Goal: Find contact information: Find contact information

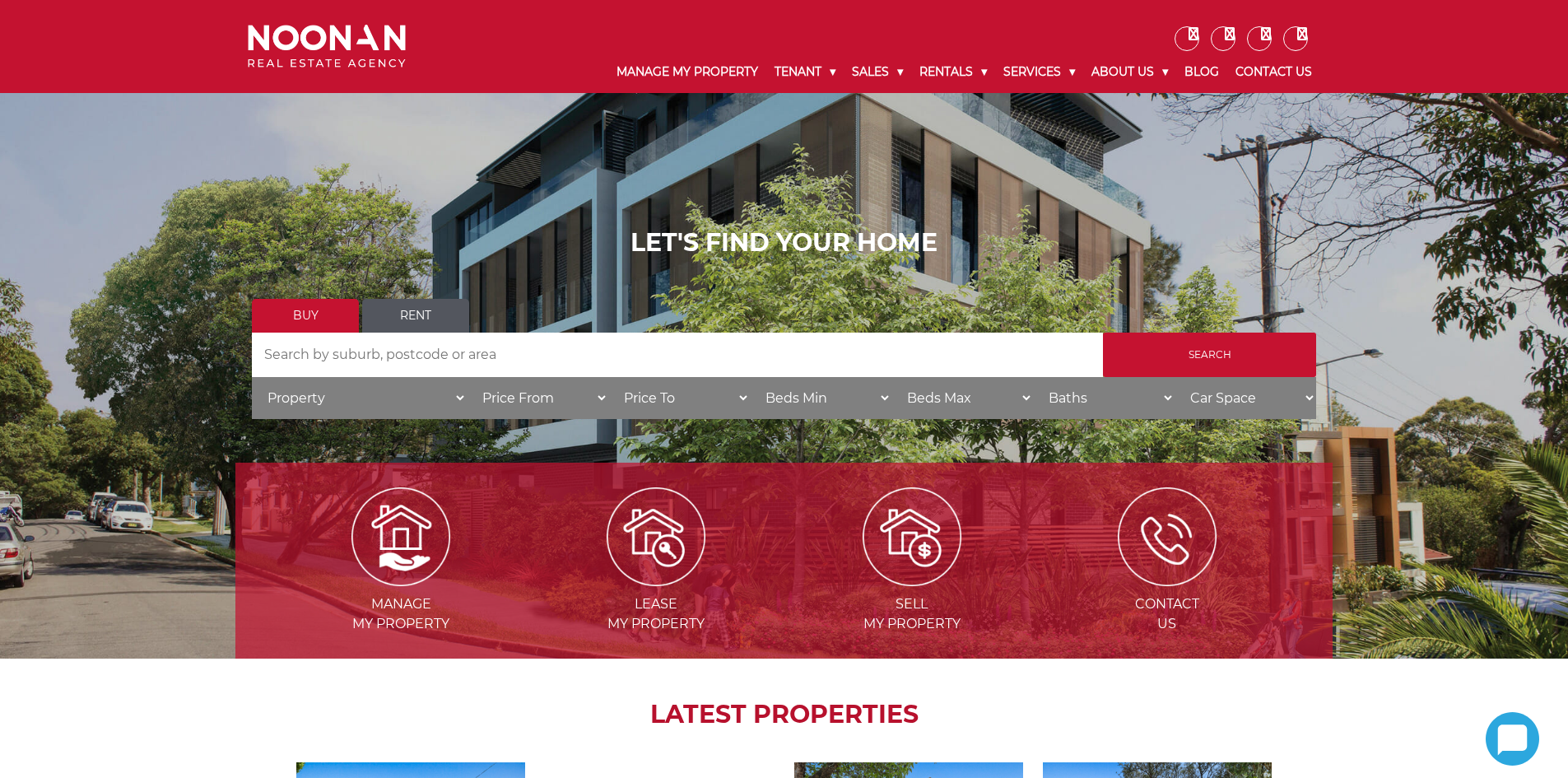
scroll to position [329, 0]
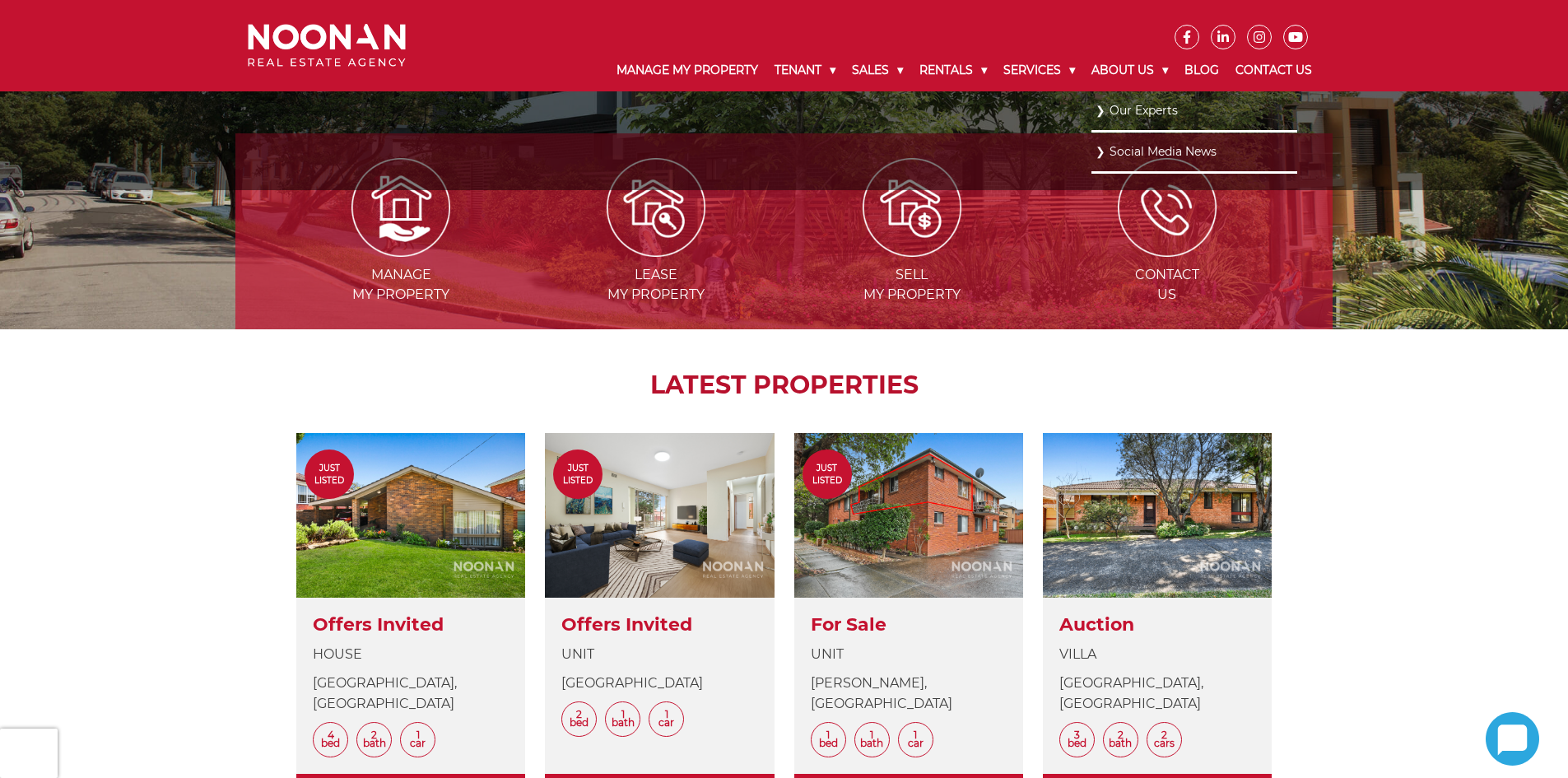
click at [1121, 109] on link "Our Experts" at bounding box center [1195, 110] width 198 height 23
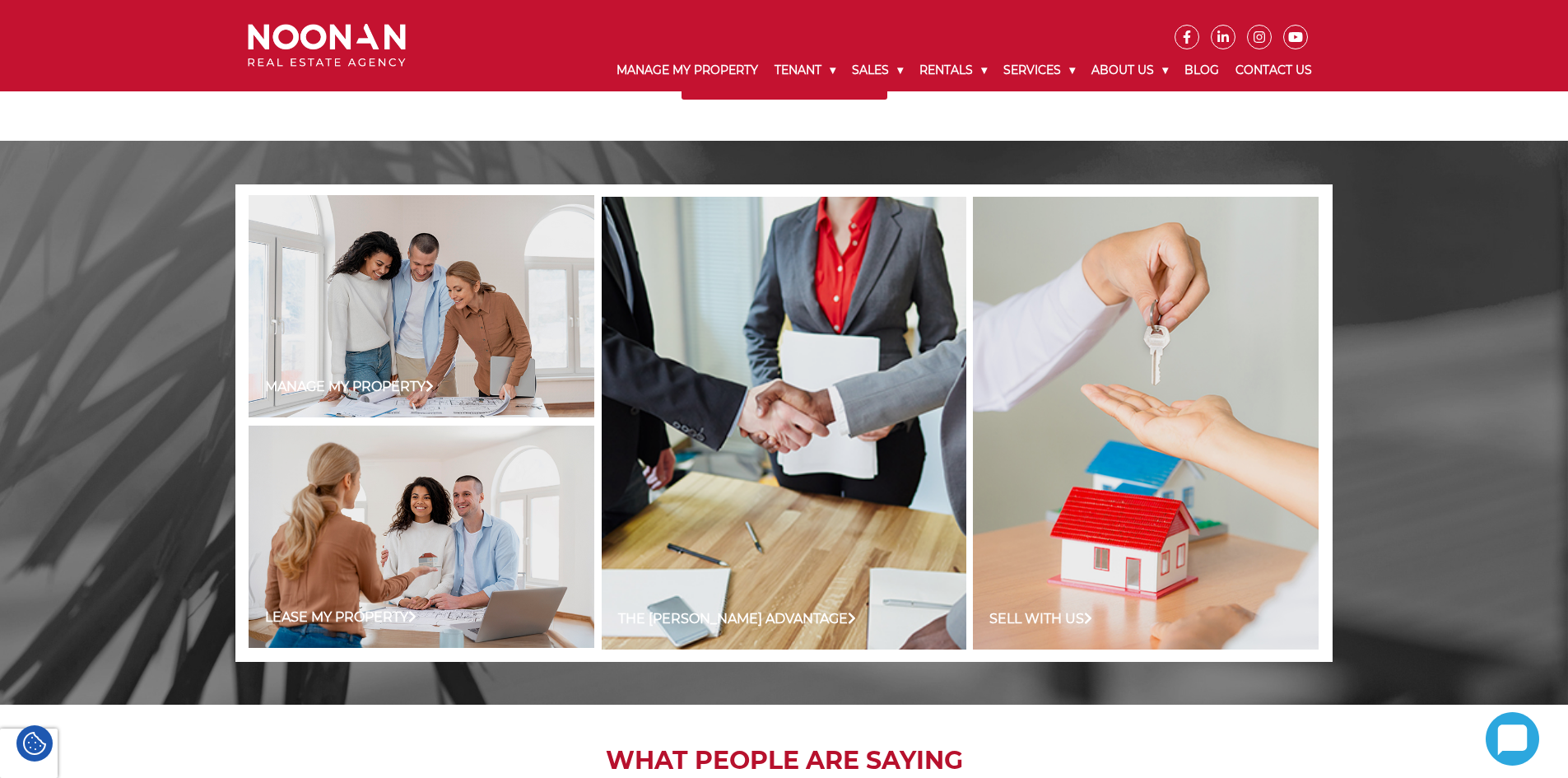
scroll to position [1153, 0]
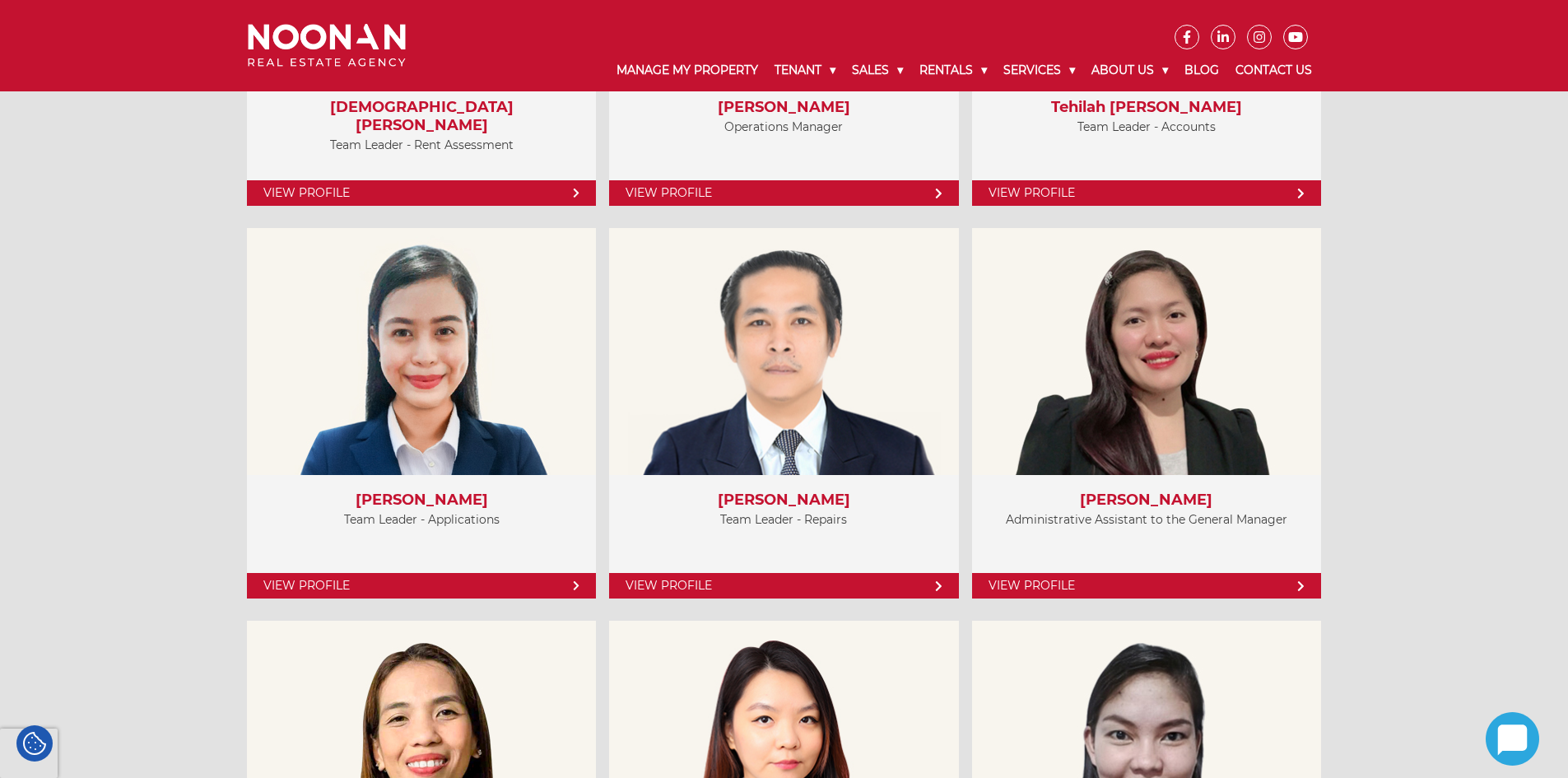
scroll to position [4117, 0]
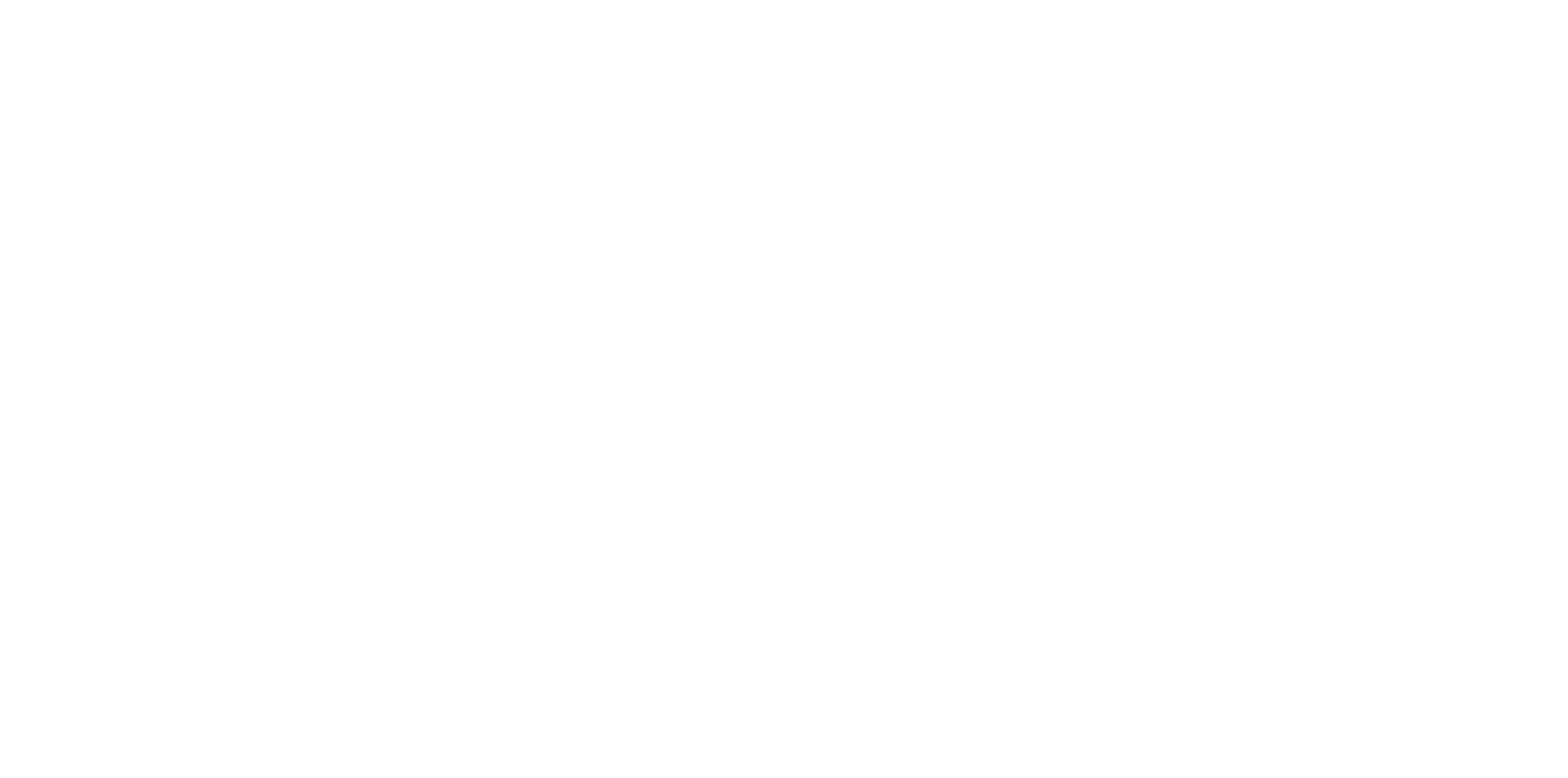
scroll to position [4117, 0]
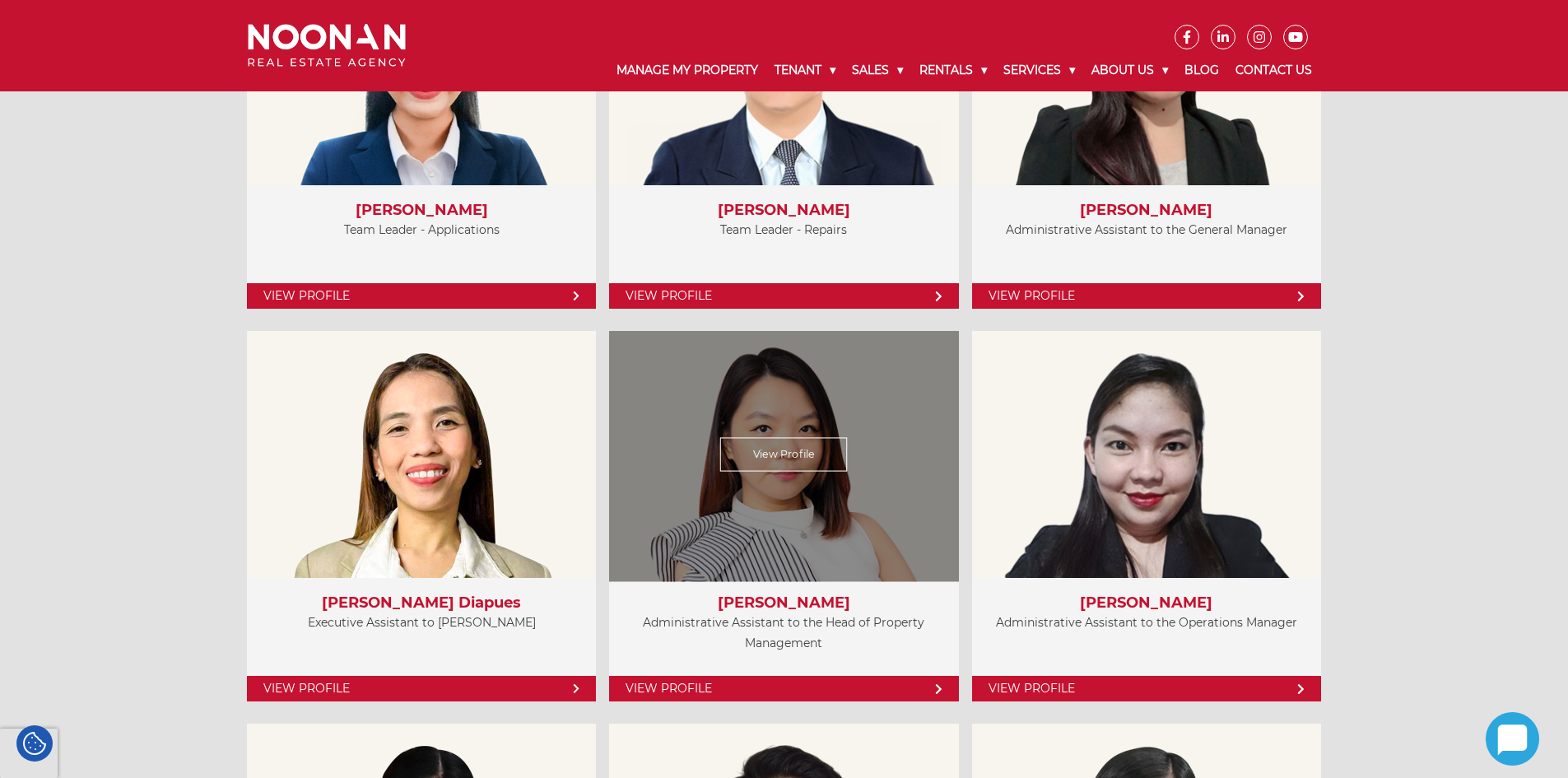
scroll to position [4365, 0]
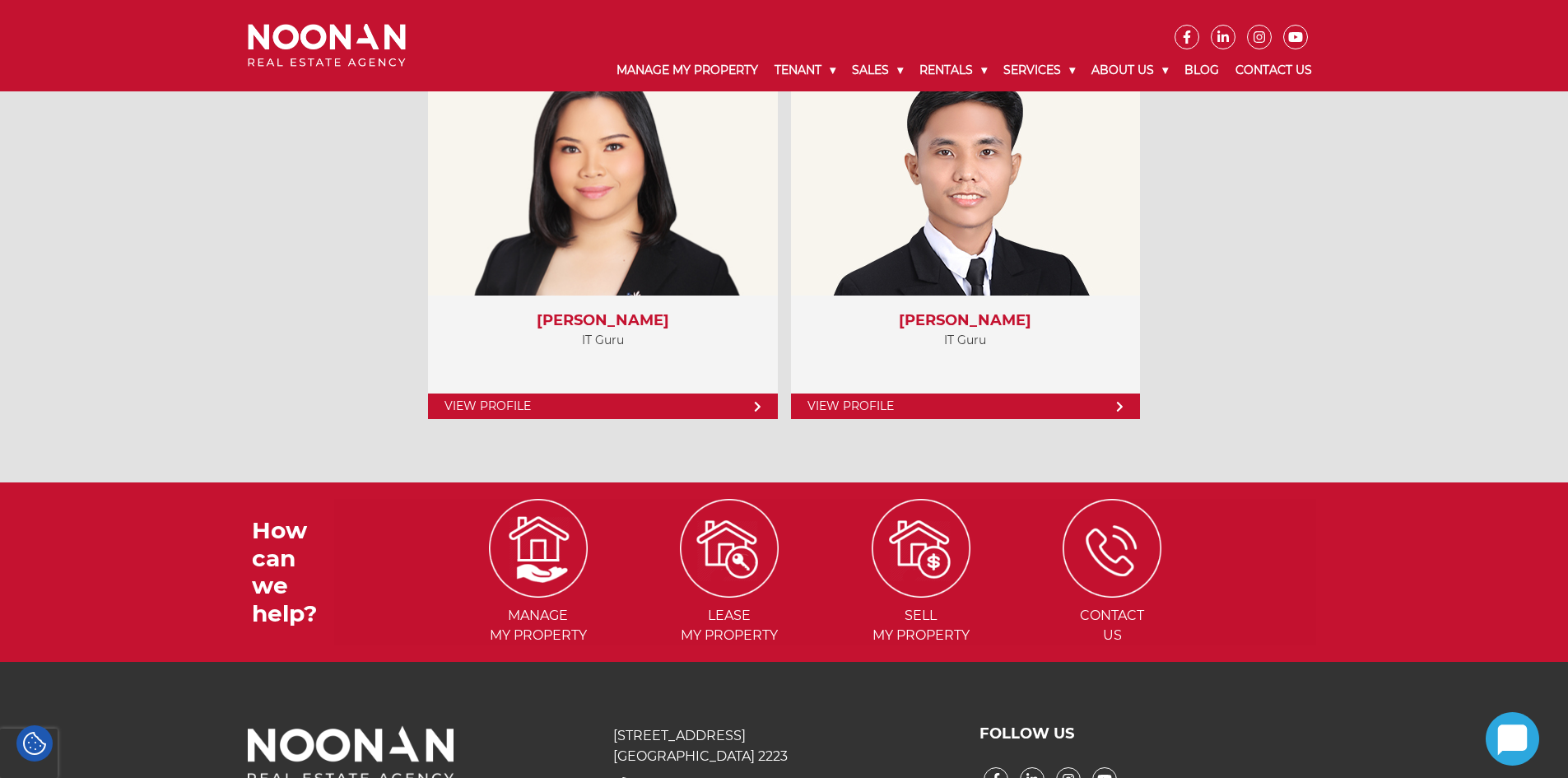
scroll to position [7494, 0]
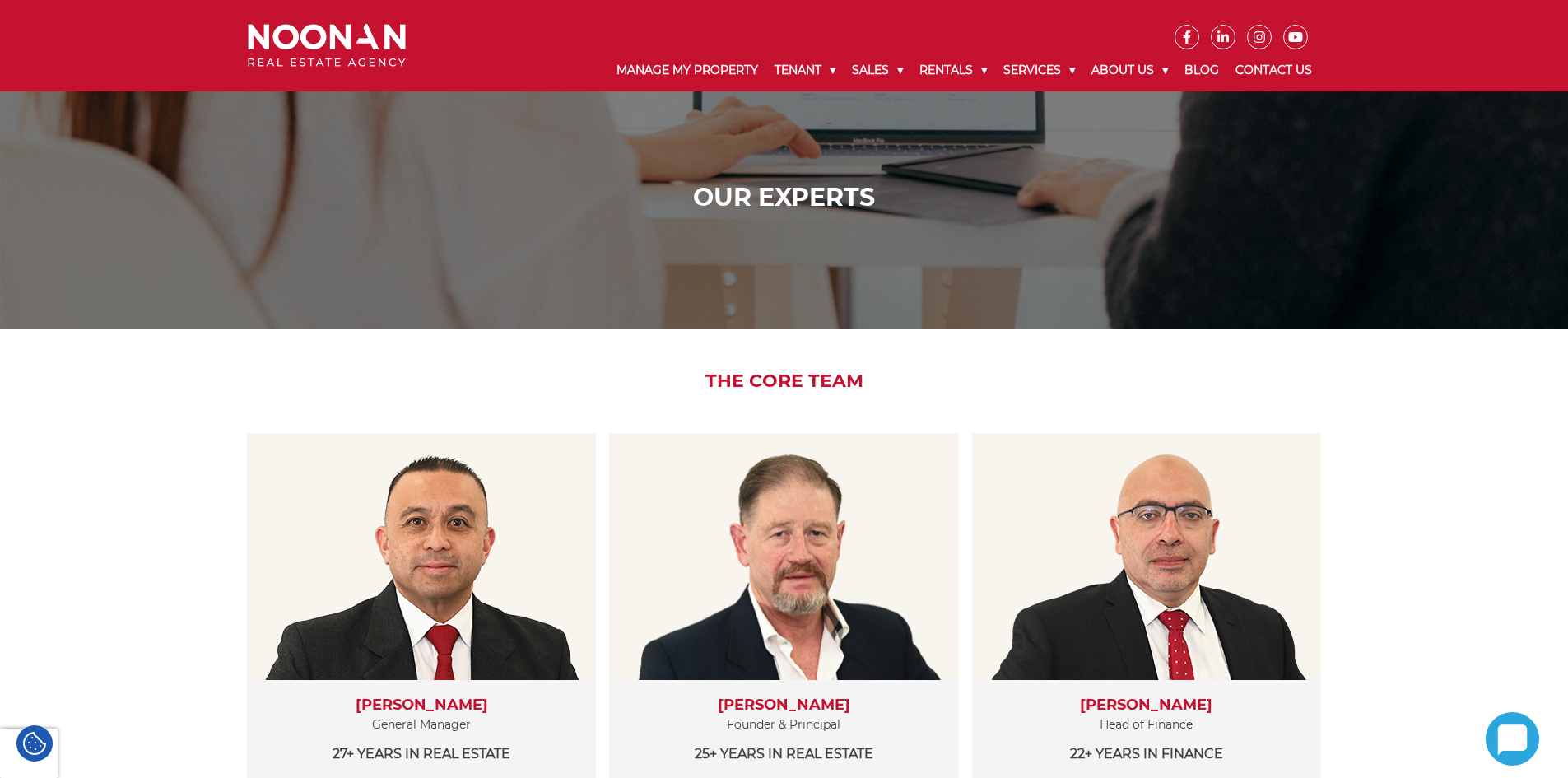
scroll to position [7494, 0]
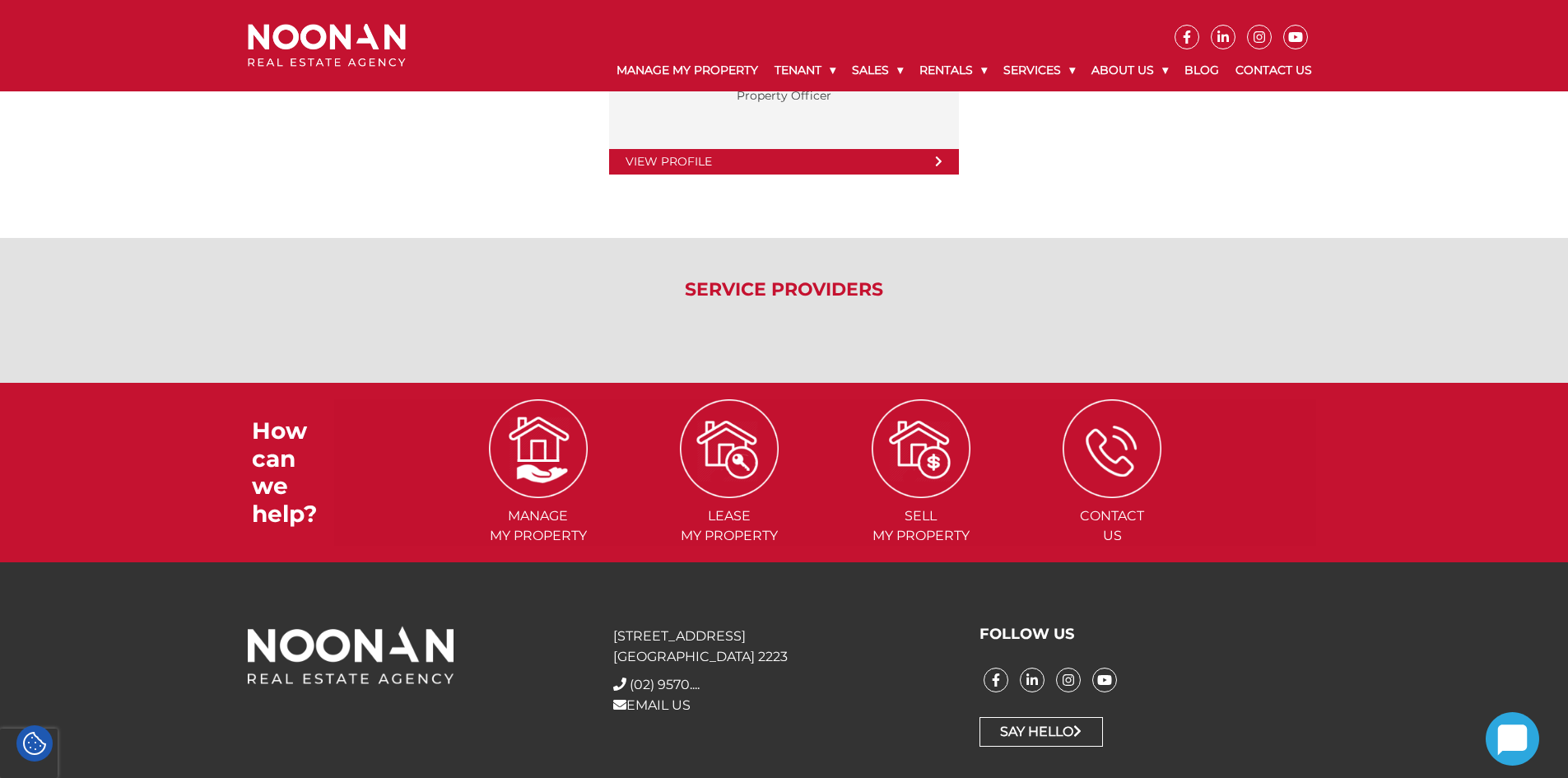
scroll to position [3599, 0]
